Goal: Information Seeking & Learning: Learn about a topic

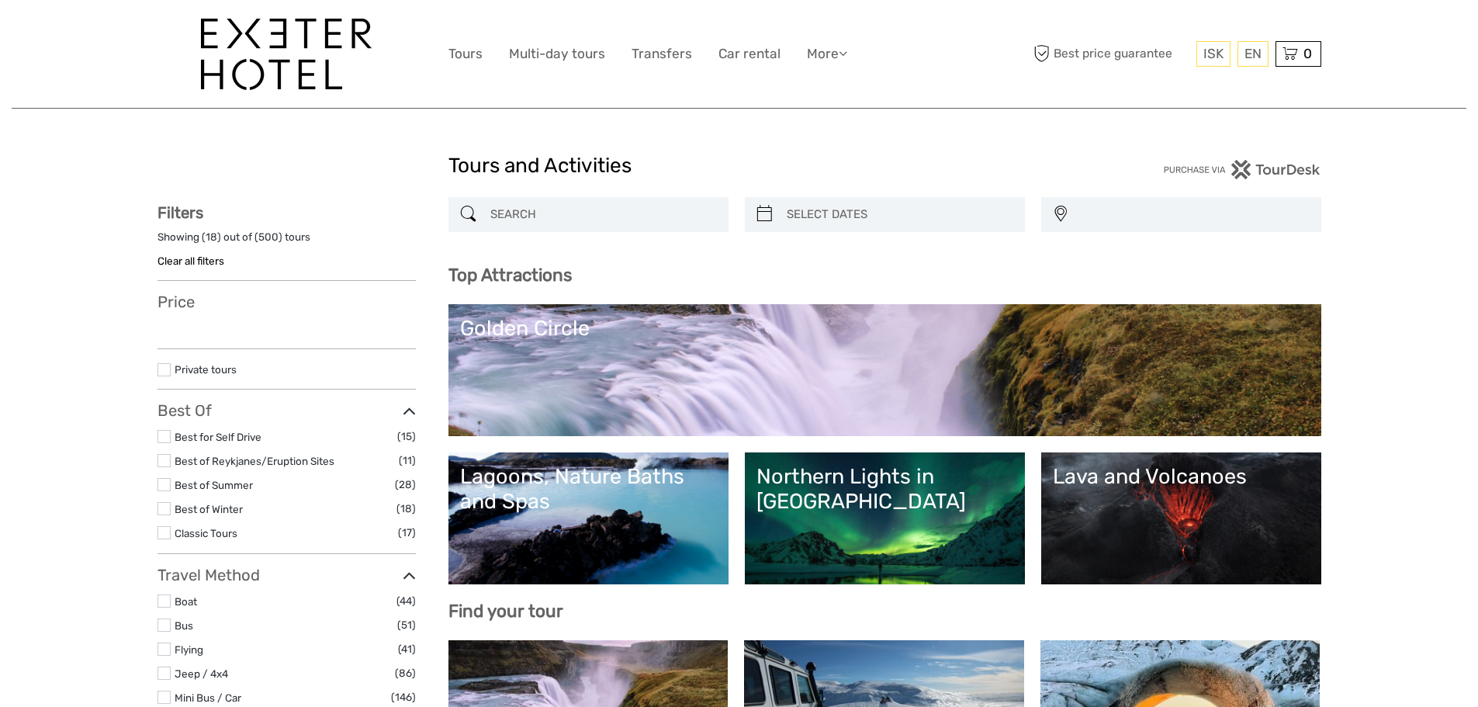
select select
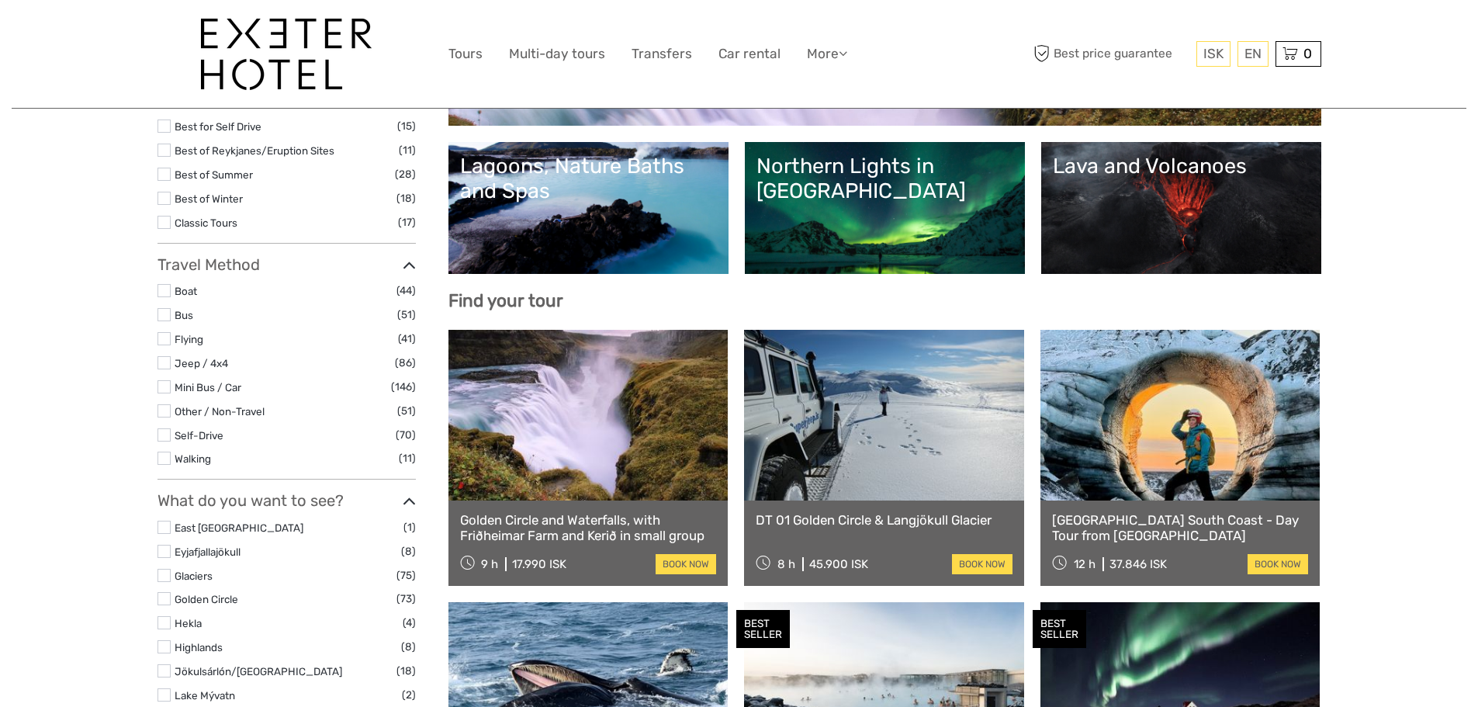
select select
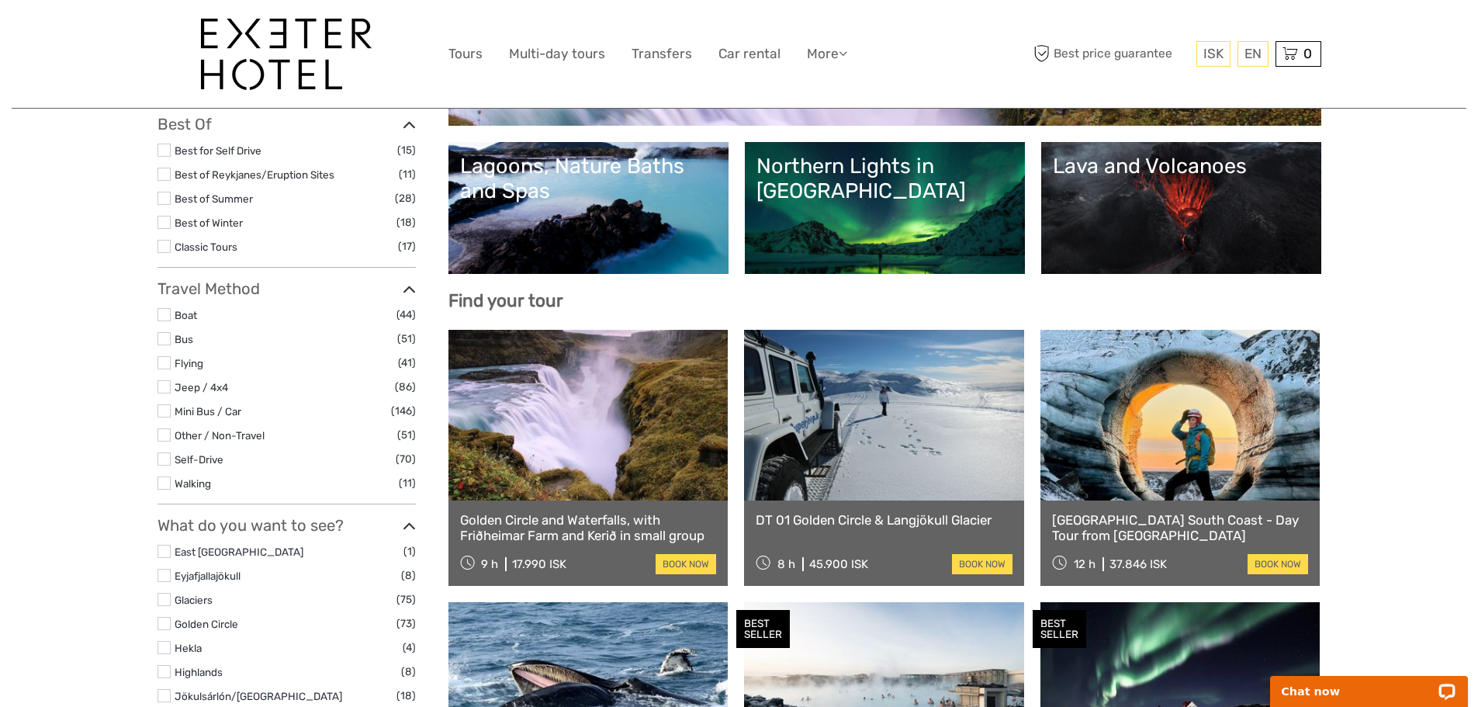
click at [738, 282] on div "Top Attractions Lava and Volcanoes Northern Lights in [GEOGRAPHIC_DATA] Lagoons…" at bounding box center [885, 132] width 873 height 357
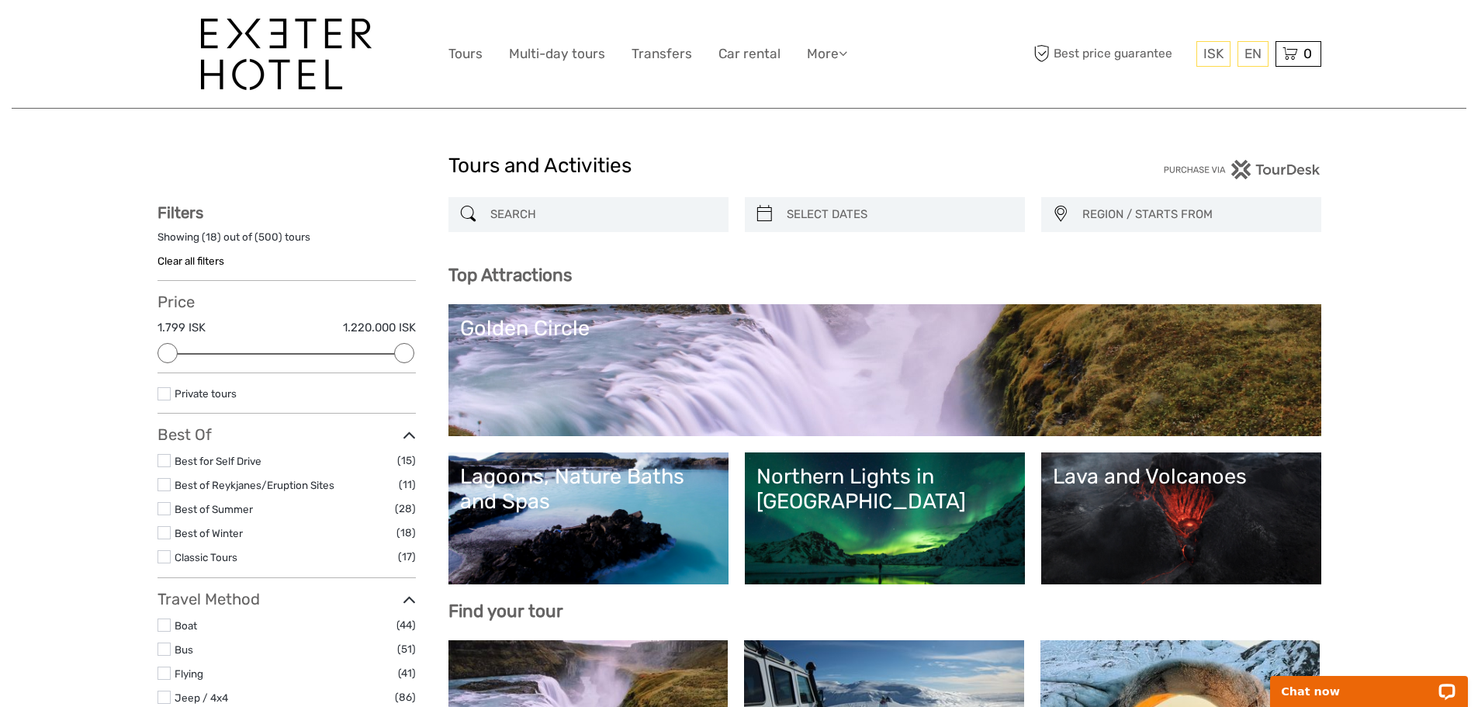
click at [784, 516] on link "Northern Lights in [GEOGRAPHIC_DATA]" at bounding box center [885, 518] width 257 height 109
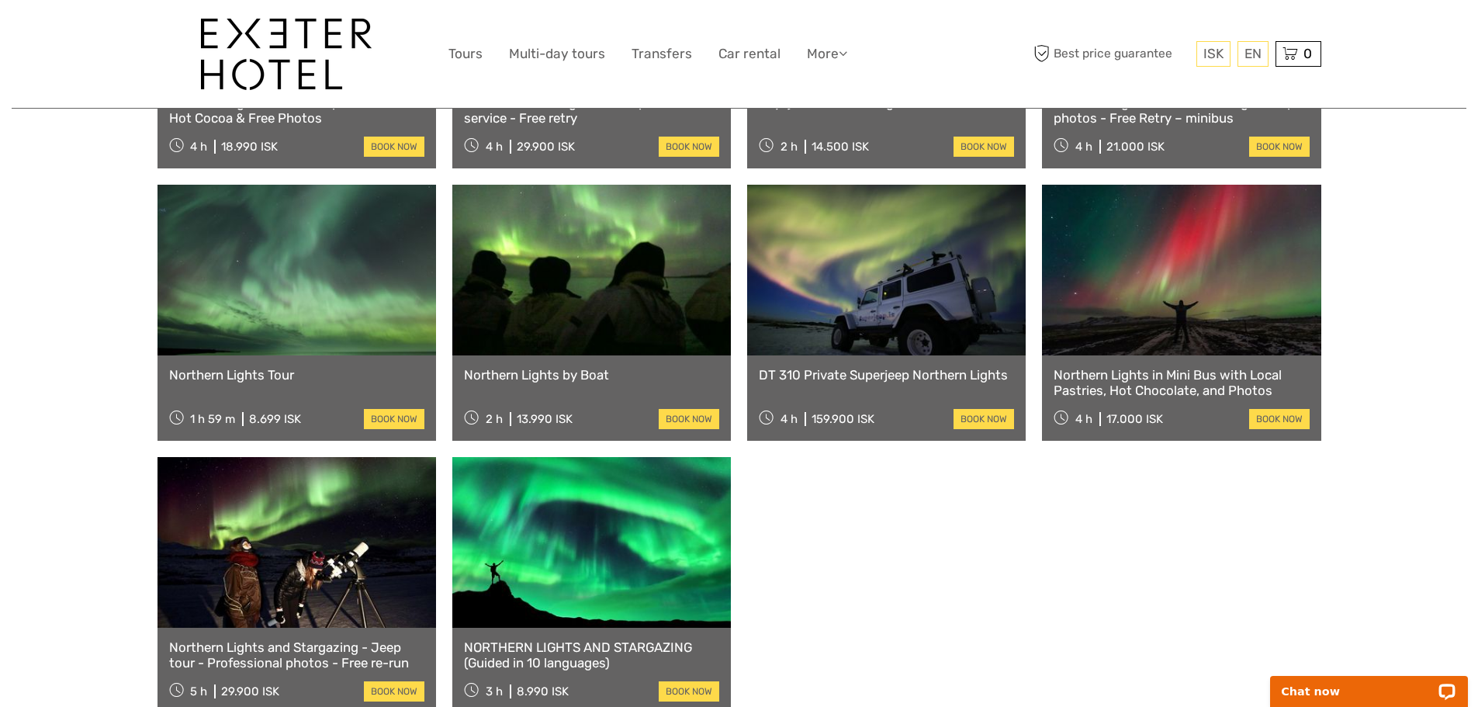
scroll to position [776, 0]
